Goal: Share content: Share content

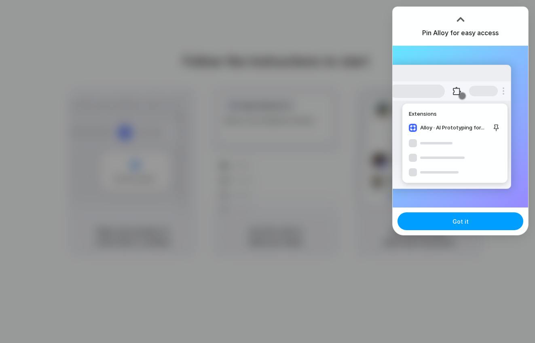
click at [431, 219] on button "Got it" at bounding box center [460, 221] width 126 height 18
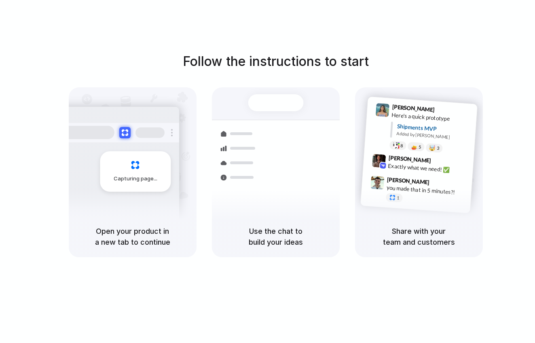
click at [150, 191] on div "Capturing page" at bounding box center [118, 168] width 122 height 124
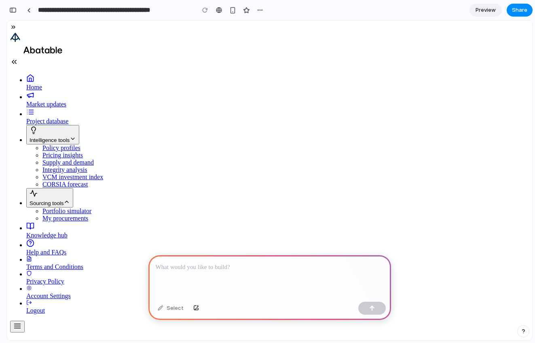
click at [218, 273] on div at bounding box center [269, 276] width 242 height 43
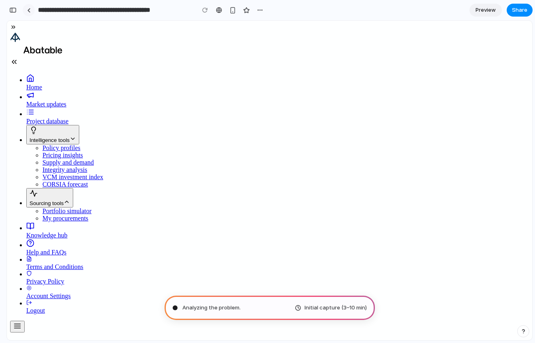
click at [31, 11] on link at bounding box center [29, 10] width 12 height 12
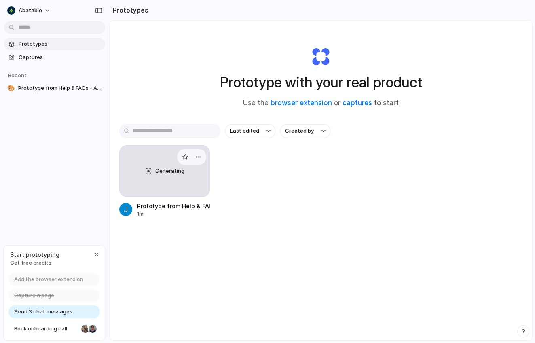
click at [157, 176] on div "Generating" at bounding box center [165, 170] width 90 height 51
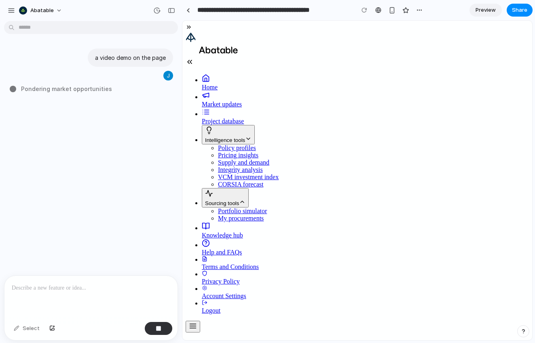
click at [216, 84] on span "Home" at bounding box center [210, 87] width 16 height 7
click at [158, 59] on p "a video demo on the page" at bounding box center [130, 57] width 71 height 8
click at [58, 87] on span "Pondering market opportunities ..." at bounding box center [69, 88] width 96 height 8
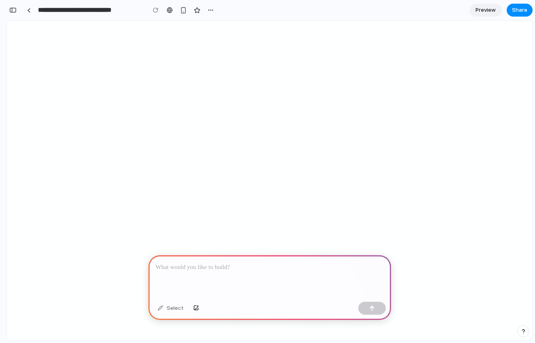
click at [220, 272] on div at bounding box center [269, 276] width 242 height 43
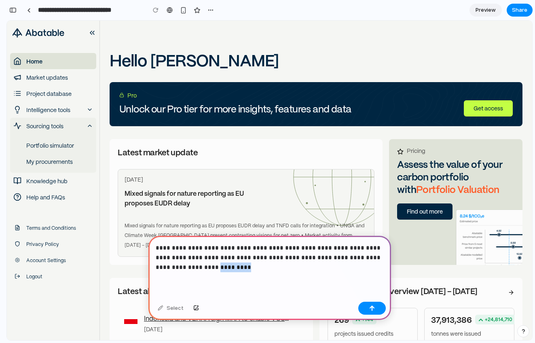
drag, startPoint x: 181, startPoint y: 270, endPoint x: 255, endPoint y: 270, distance: 73.5
click at [255, 270] on p "**********" at bounding box center [270, 257] width 228 height 29
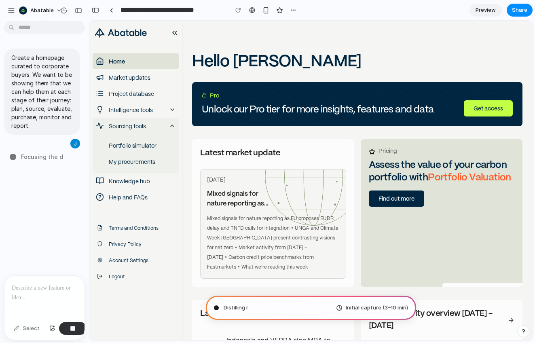
type input "**********"
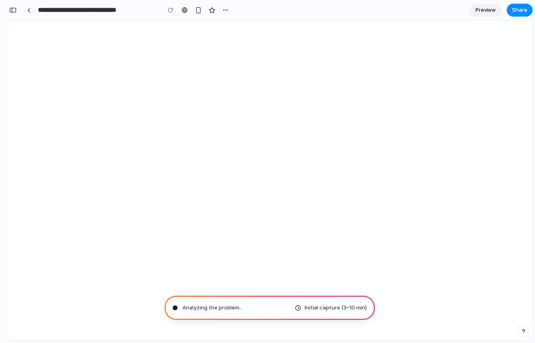
scroll to position [290, 0]
drag, startPoint x: 488, startPoint y: 13, endPoint x: 285, endPoint y: 13, distance: 203.2
click at [287, 13] on section "**********" at bounding box center [269, 10] width 526 height 20
click at [226, 11] on div "button" at bounding box center [225, 10] width 6 height 6
click at [226, 11] on div "Duplicate Delete" at bounding box center [267, 171] width 535 height 343
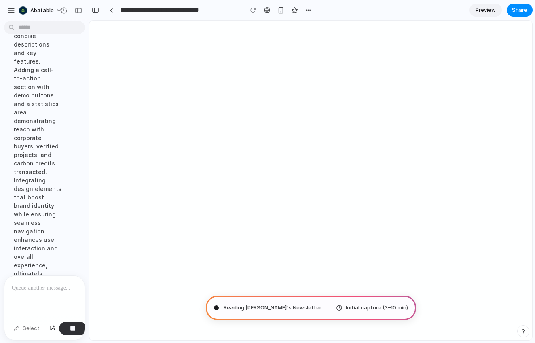
scroll to position [95, 0]
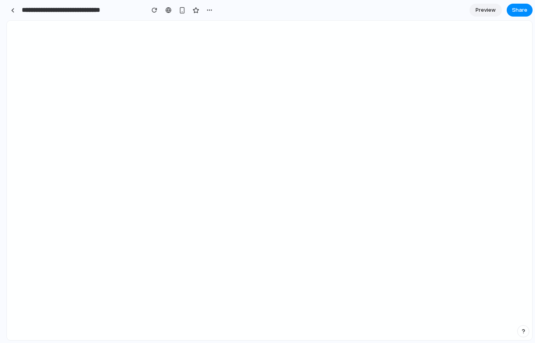
drag, startPoint x: 180, startPoint y: 129, endPoint x: -57, endPoint y: 138, distance: 236.9
click at [0, 138] on html "**********" at bounding box center [267, 171] width 535 height 343
click at [480, 10] on span "Preview" at bounding box center [485, 10] width 20 height 8
click at [522, 13] on span "Share" at bounding box center [519, 10] width 15 height 8
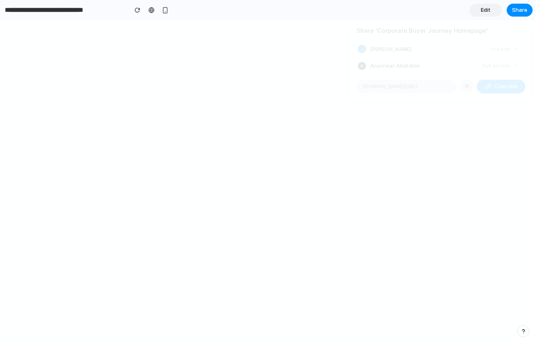
click at [488, 89] on div "button" at bounding box center [487, 86] width 6 height 6
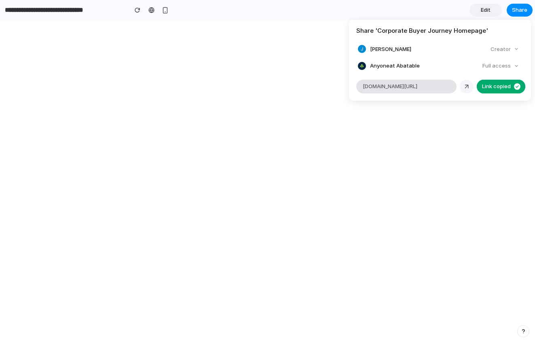
click at [464, 85] on div at bounding box center [466, 86] width 7 height 7
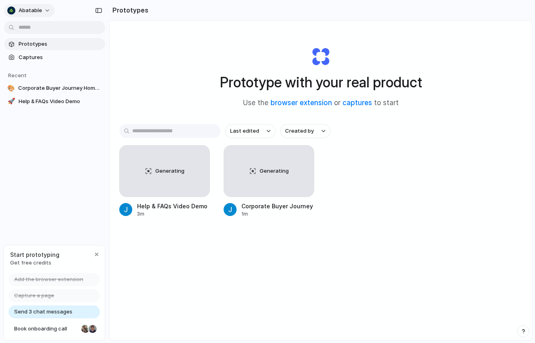
click at [40, 14] on button "Abatable" at bounding box center [29, 10] width 51 height 13
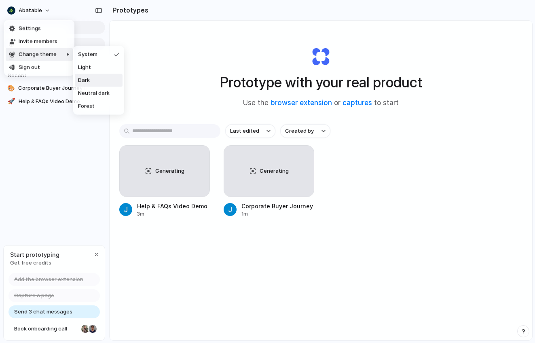
click at [88, 79] on span "Dark" at bounding box center [84, 80] width 12 height 8
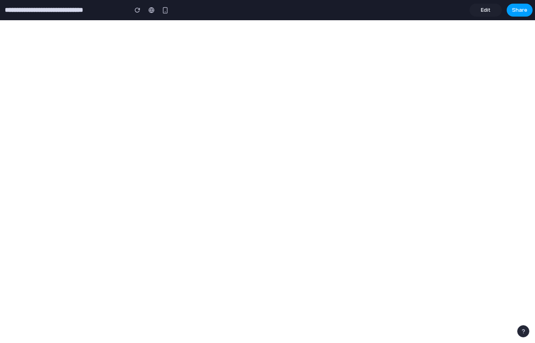
click at [516, 11] on span "Share" at bounding box center [519, 10] width 15 height 8
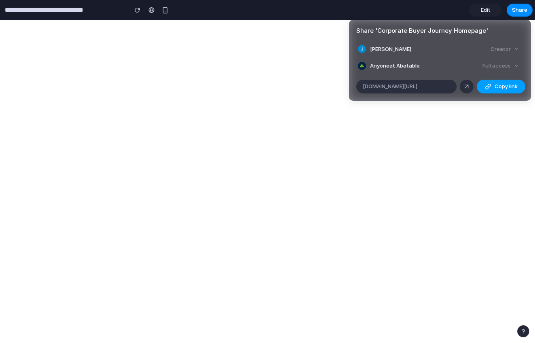
click at [498, 88] on span "Copy link" at bounding box center [505, 86] width 23 height 8
click at [163, 324] on div "Share ' Corporate Buyer Journey Homepage ' [PERSON_NAME] Creator Anyone at Abat…" at bounding box center [267, 171] width 535 height 343
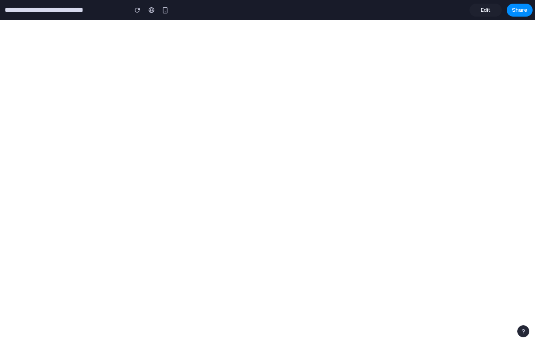
click at [283, 0] on section "**********" at bounding box center [266, 10] width 532 height 20
